Goal: Contribute content: Add original content to the website for others to see

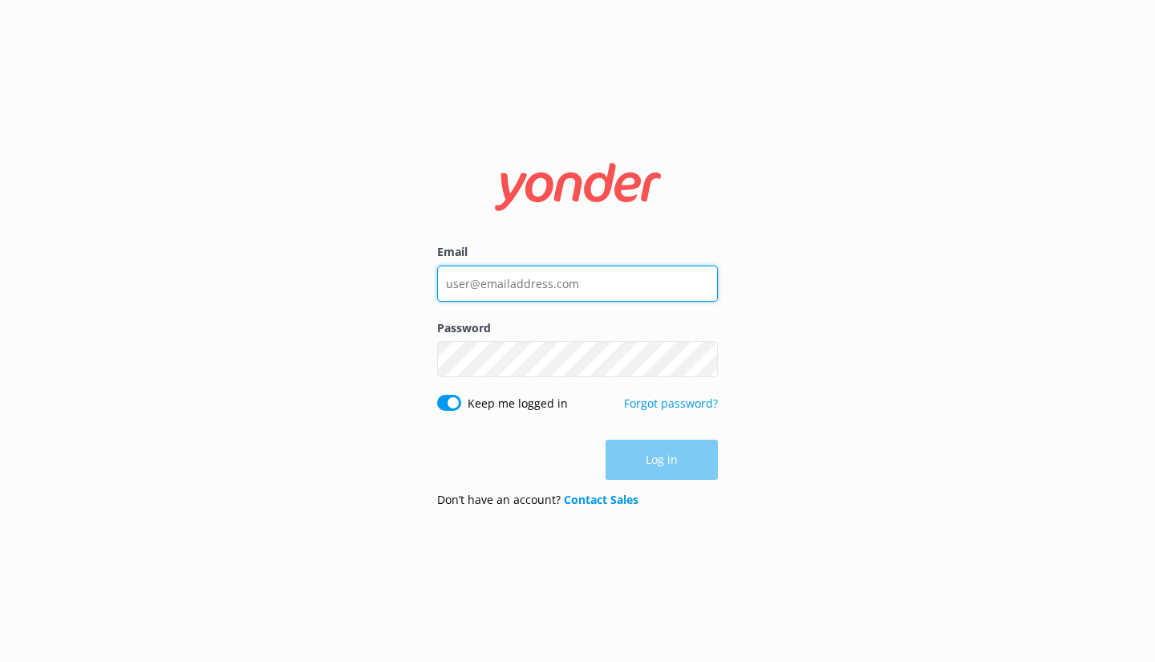
type input "[PERSON_NAME][EMAIL_ADDRESS][DOMAIN_NAME]"
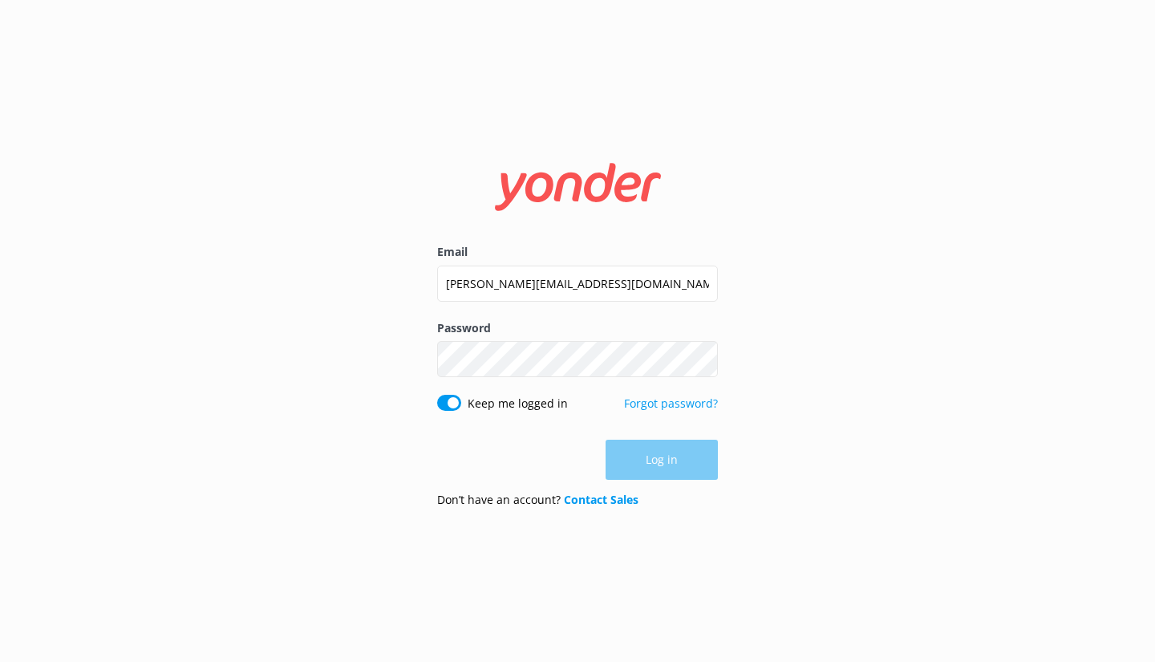
click at [647, 463] on div "Log in" at bounding box center [577, 460] width 281 height 40
click at [648, 462] on button "Log in" at bounding box center [662, 460] width 112 height 40
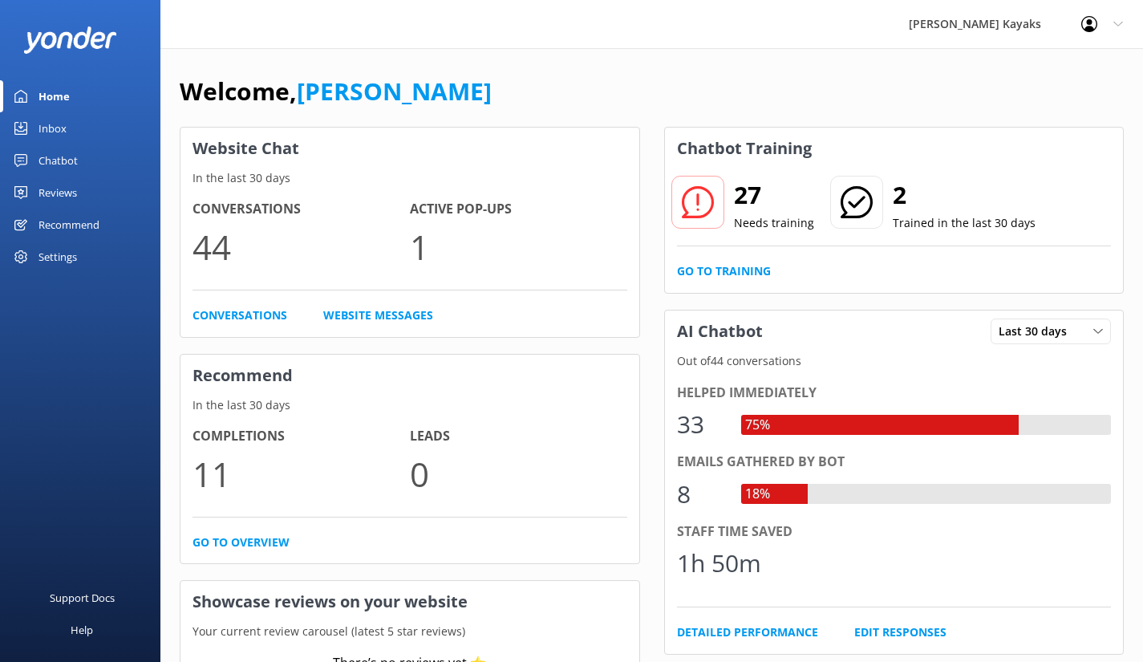
click at [47, 154] on div "Chatbot" at bounding box center [58, 160] width 39 height 32
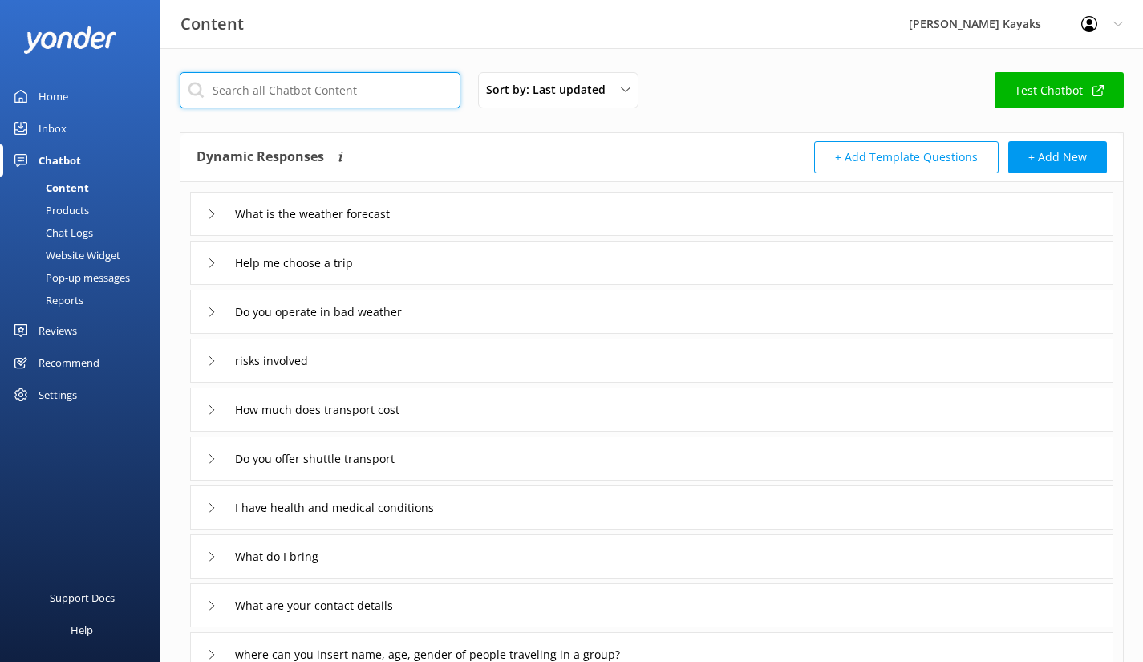
click at [277, 95] on input "text" at bounding box center [320, 90] width 281 height 36
type input "c"
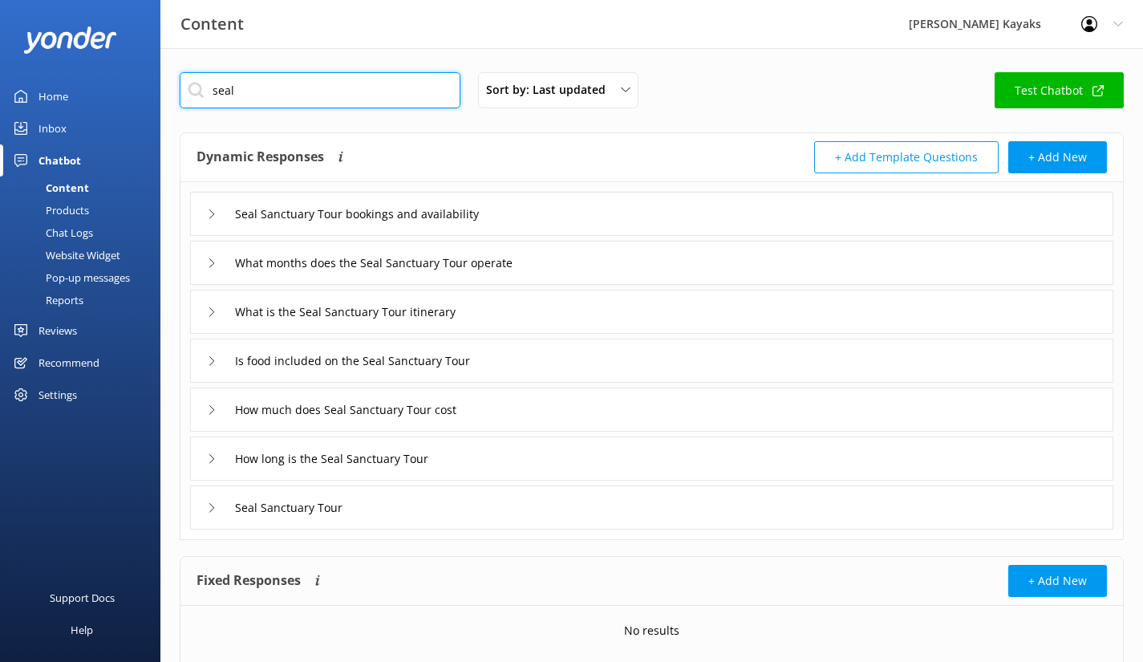
type input "seal"
click at [217, 315] on div "What is the Seal Sanctuary Tour itinerary" at bounding box center [348, 311] width 282 height 26
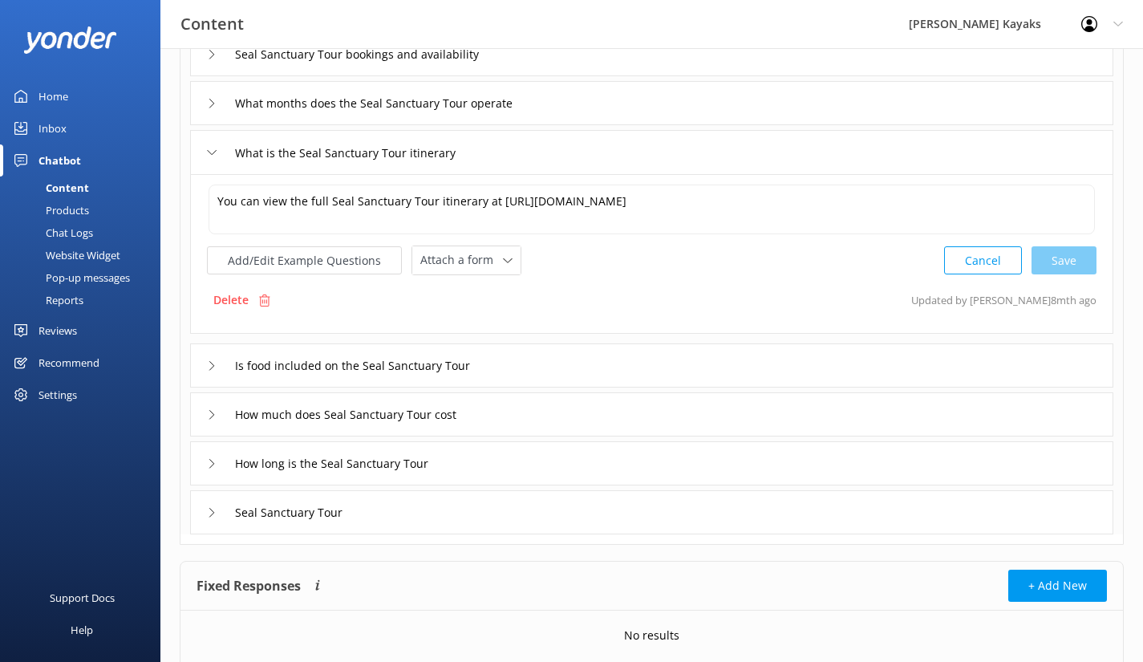
scroll to position [160, 0]
click at [211, 513] on icon at bounding box center [212, 512] width 10 height 10
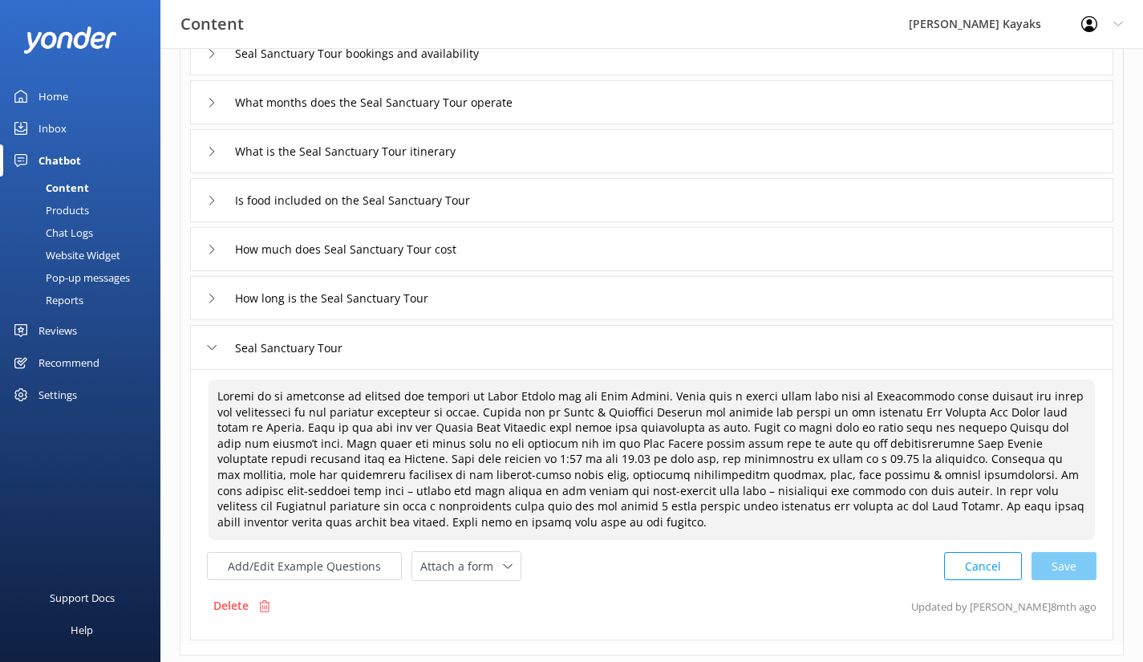
drag, startPoint x: 480, startPoint y: 459, endPoint x: 469, endPoint y: 459, distance: 10.4
click at [469, 459] on textarea at bounding box center [652, 459] width 887 height 160
drag, startPoint x: 737, startPoint y: 461, endPoint x: 728, endPoint y: 460, distance: 9.7
click at [728, 460] on textarea at bounding box center [652, 459] width 887 height 160
click at [1071, 570] on div "Cancel Save" at bounding box center [1020, 566] width 152 height 30
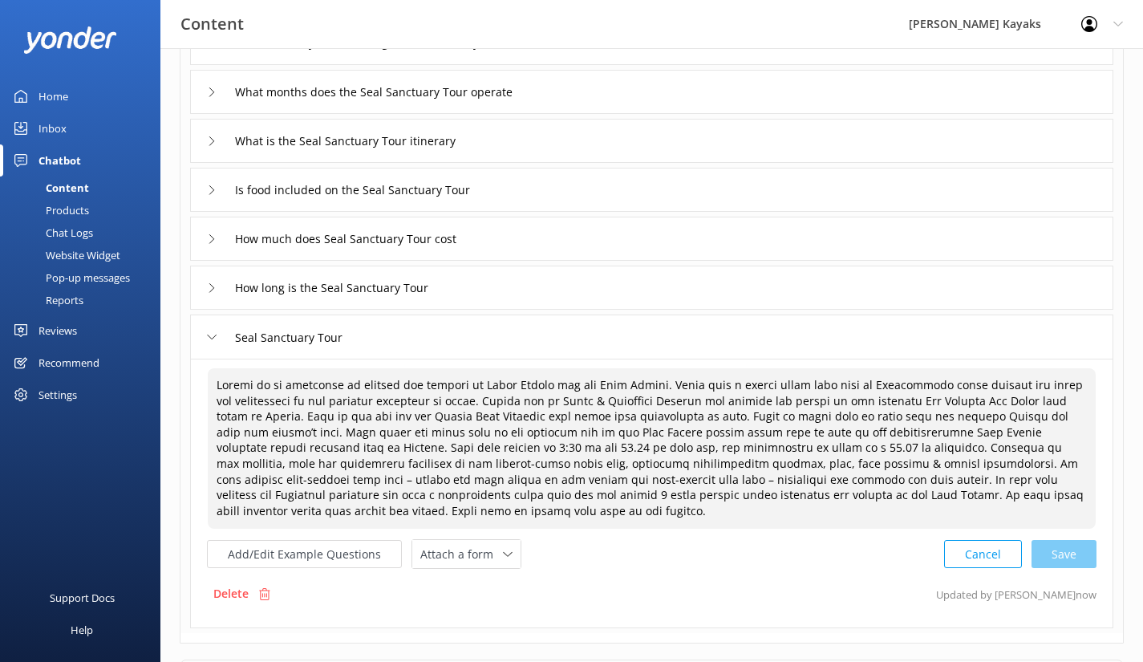
scroll to position [241, 0]
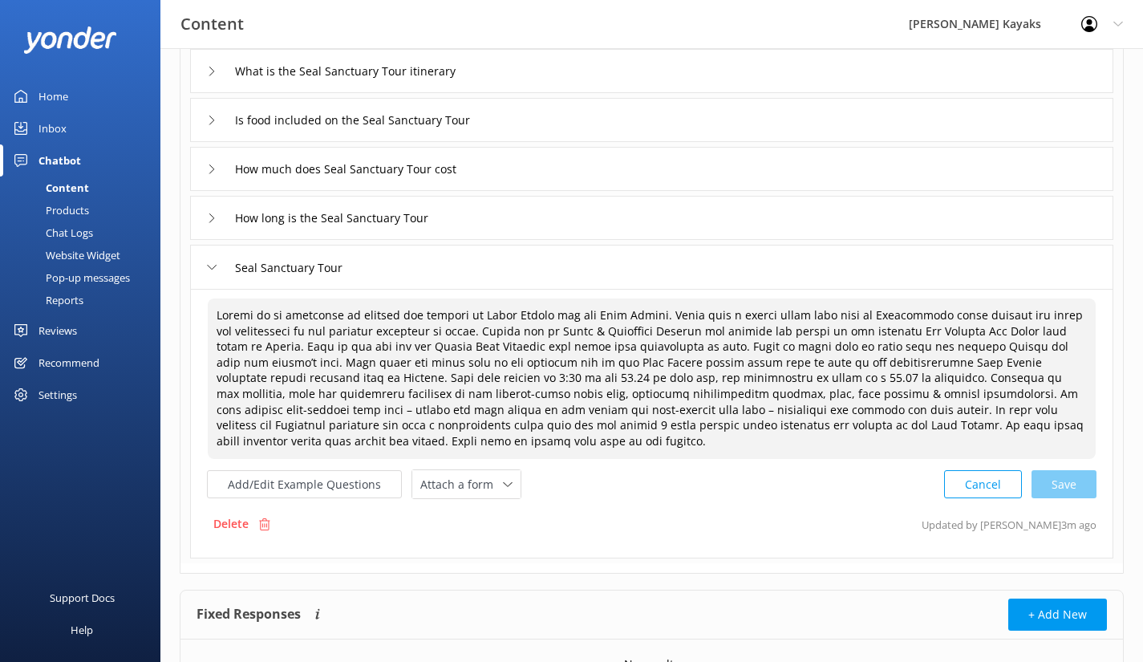
drag, startPoint x: 724, startPoint y: 373, endPoint x: 712, endPoint y: 373, distance: 12.8
click at [712, 373] on textarea at bounding box center [652, 378] width 888 height 160
drag, startPoint x: 468, startPoint y: 375, endPoint x: 455, endPoint y: 375, distance: 12.8
click at [455, 375] on textarea at bounding box center [652, 378] width 888 height 160
click at [1060, 484] on div "Cancel Save" at bounding box center [1020, 484] width 152 height 30
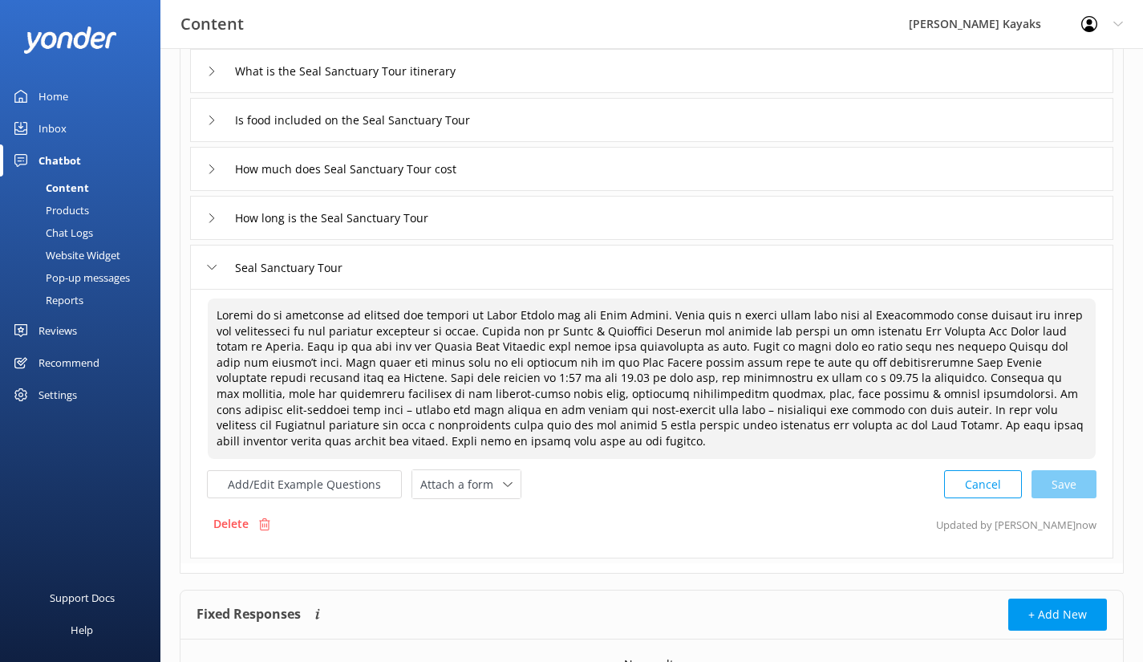
type textarea "Embark on an adventure to uncover the secrets of Adele Island and its Seal Colo…"
